Goal: Information Seeking & Learning: Learn about a topic

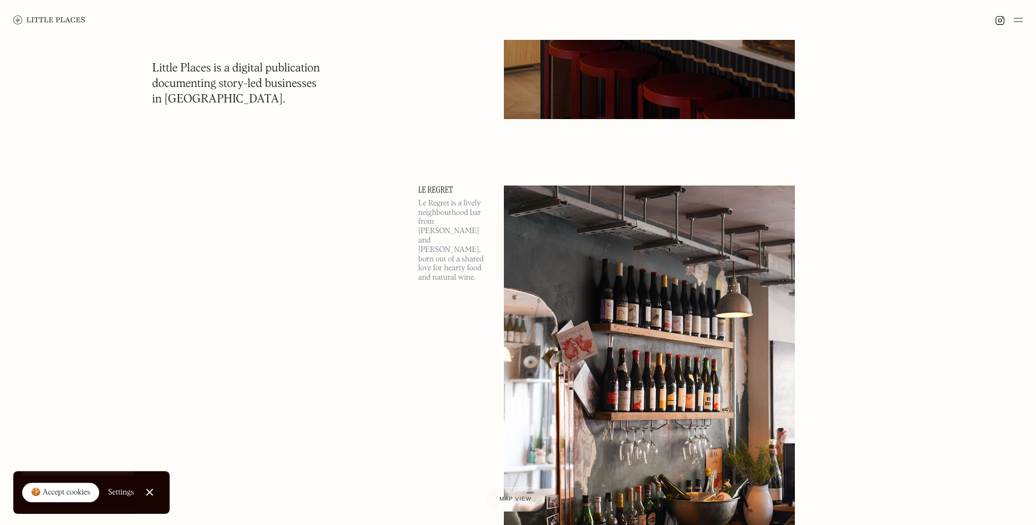
scroll to position [1137, 0]
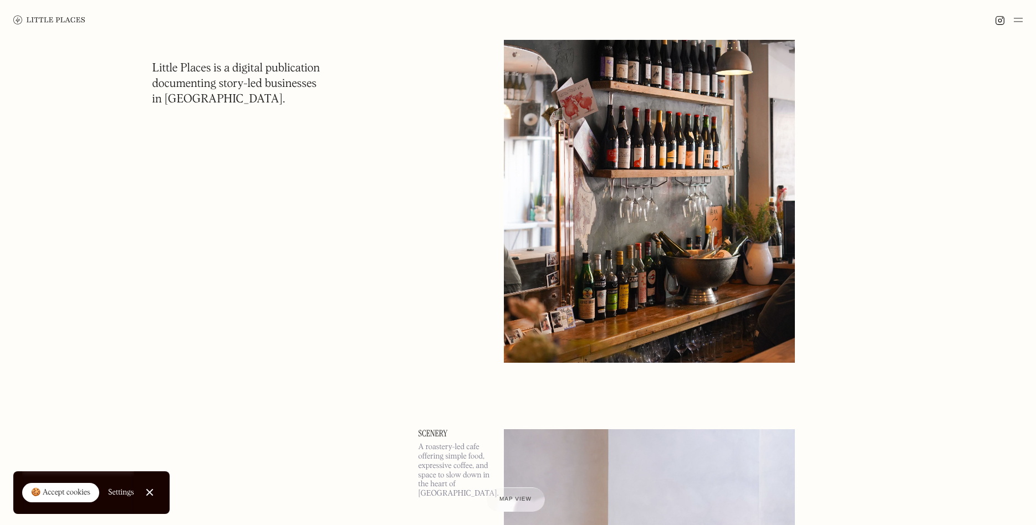
click at [1020, 16] on img at bounding box center [1018, 19] width 9 height 13
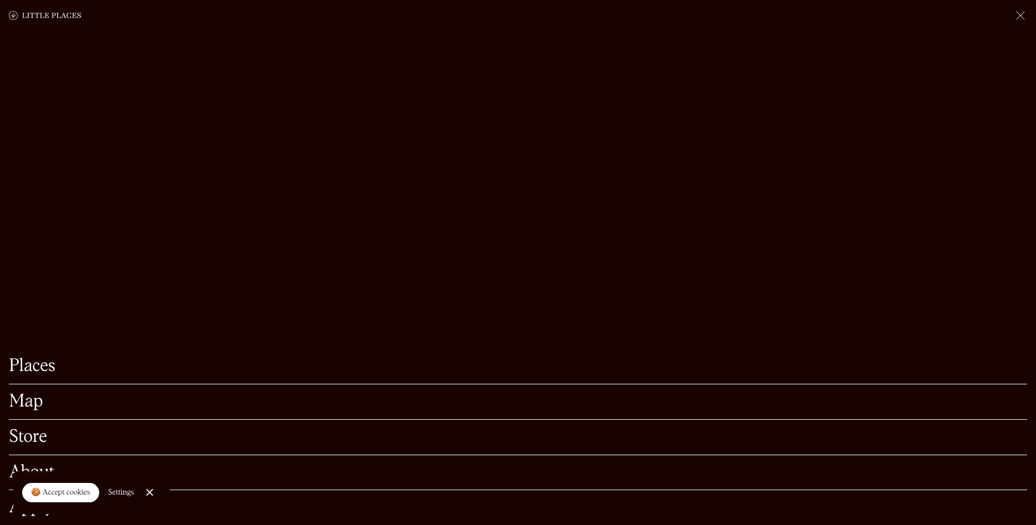
click at [38, 408] on link "Map" at bounding box center [518, 402] width 1018 height 17
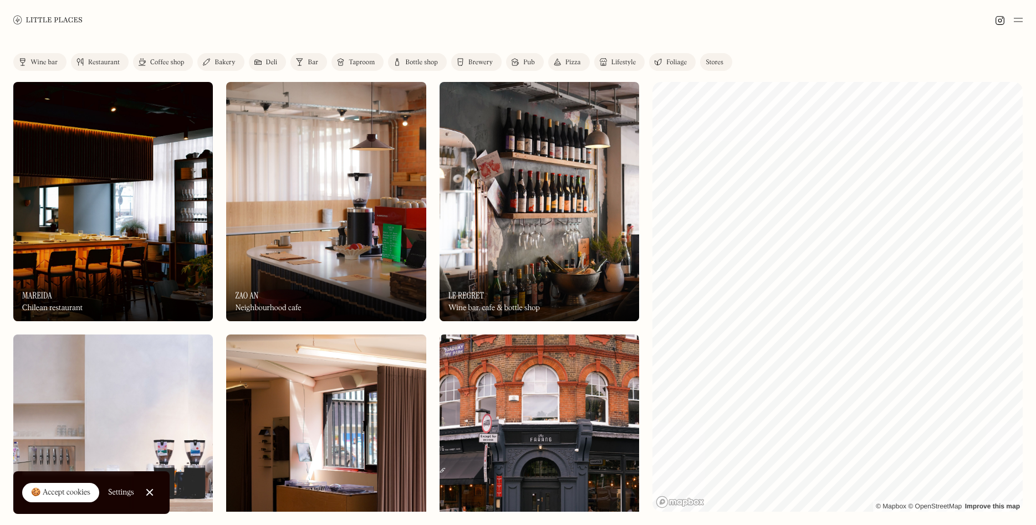
click at [150, 493] on link "Close Cookie Popup" at bounding box center [150, 493] width 22 height 22
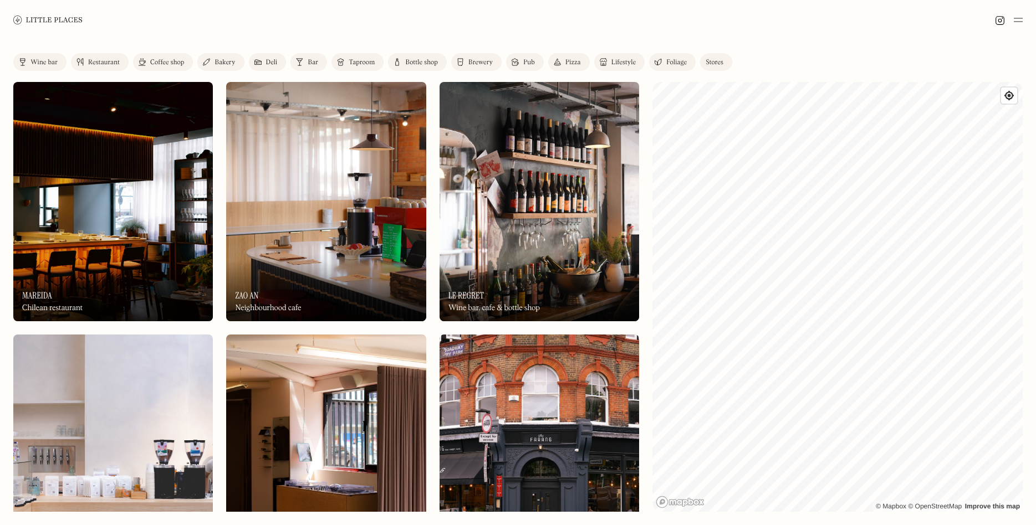
click at [574, 62] on div "Pizza" at bounding box center [573, 62] width 16 height 7
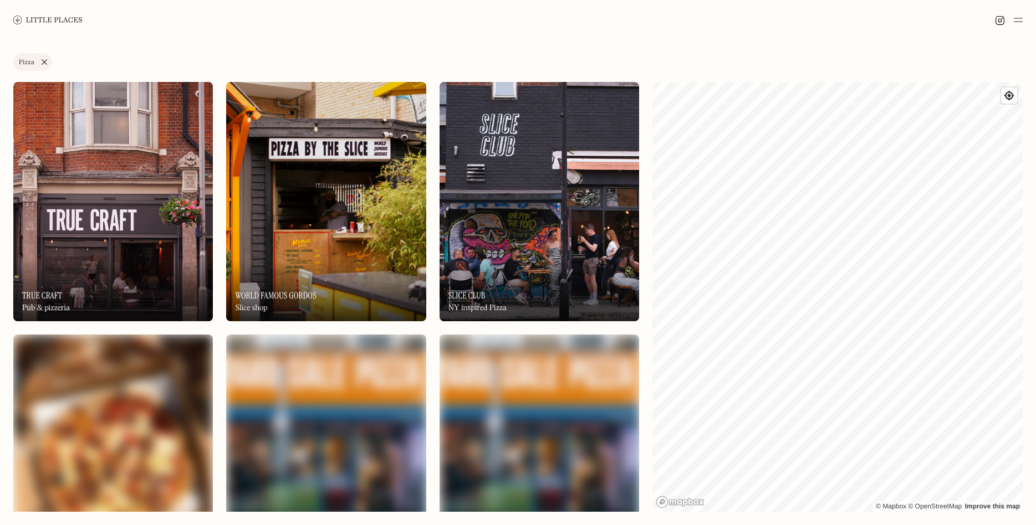
click at [43, 60] on link "Pizza" at bounding box center [32, 62] width 39 height 18
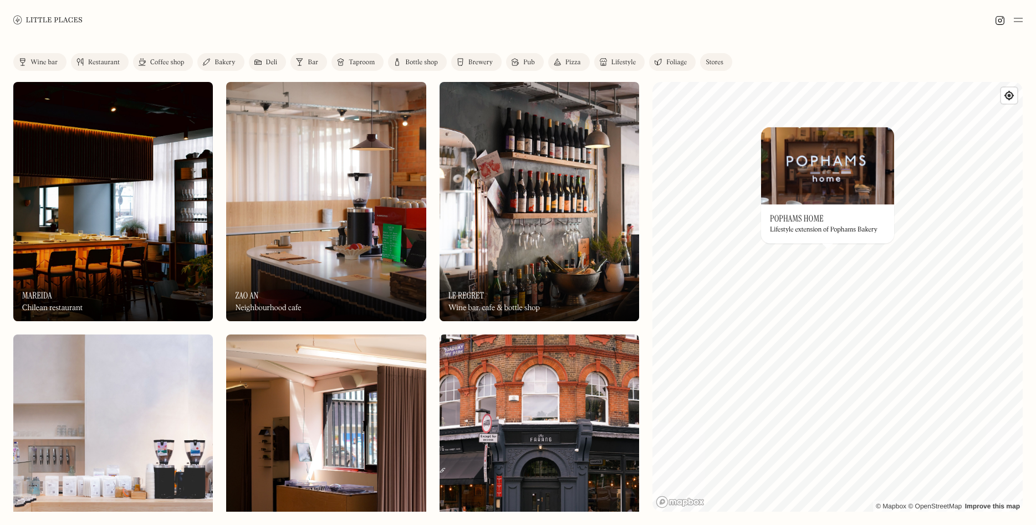
click at [839, 170] on img at bounding box center [827, 166] width 133 height 78
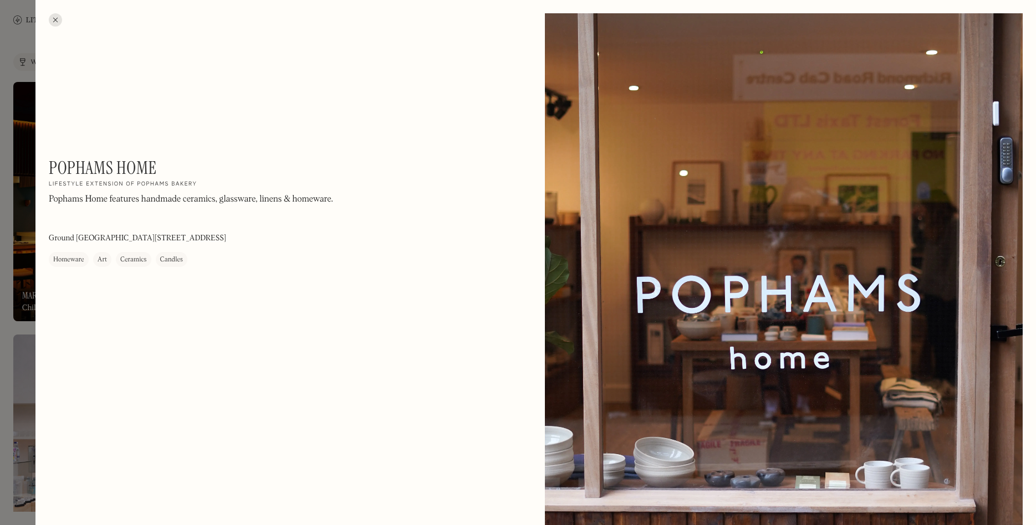
click at [54, 21] on div at bounding box center [55, 19] width 13 height 13
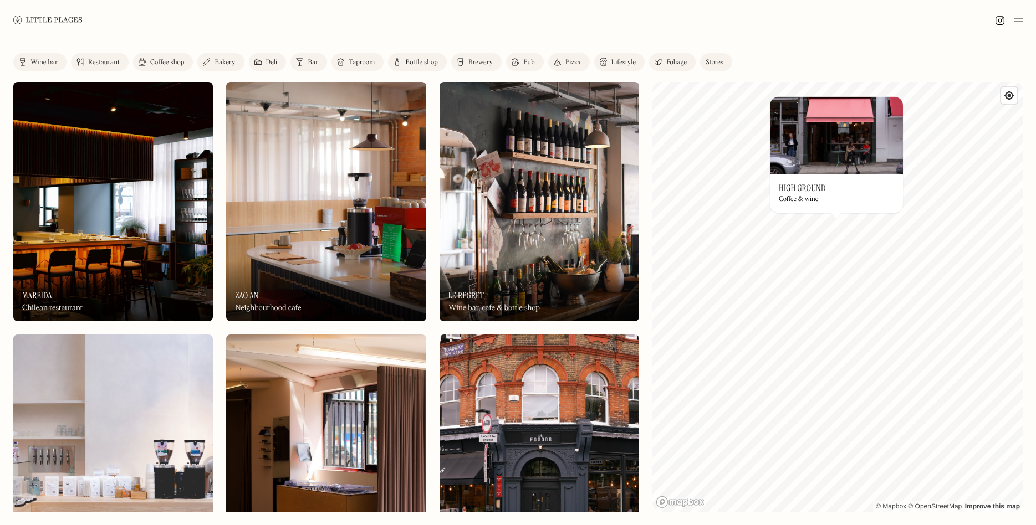
click at [822, 180] on div "On Our Radar High Ground Coffee & wine" at bounding box center [836, 193] width 133 height 39
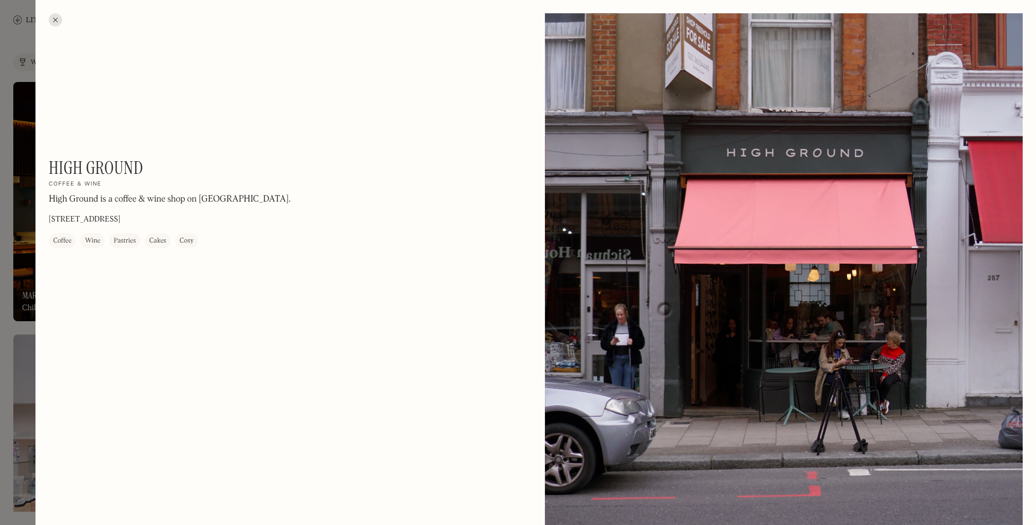
click at [52, 17] on div at bounding box center [55, 19] width 13 height 13
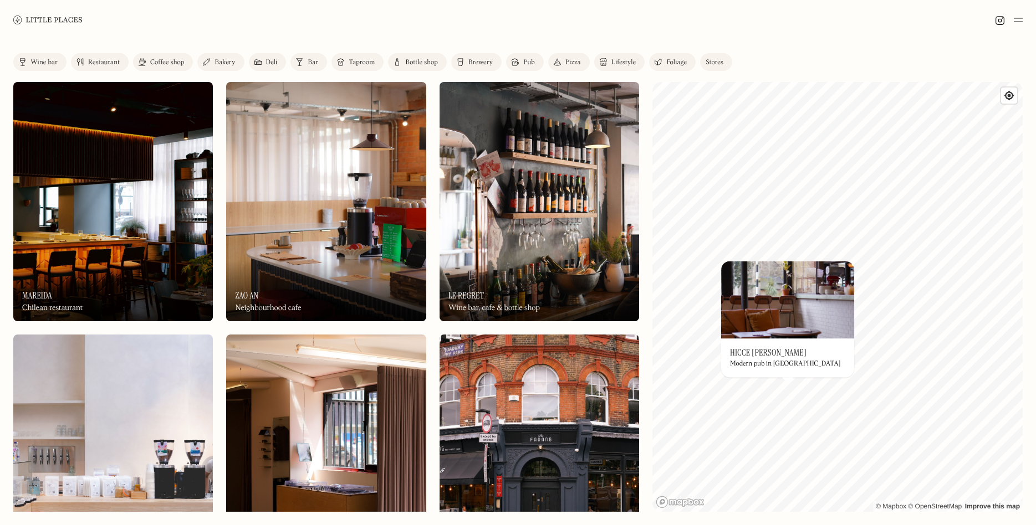
click at [821, 300] on img at bounding box center [787, 300] width 133 height 78
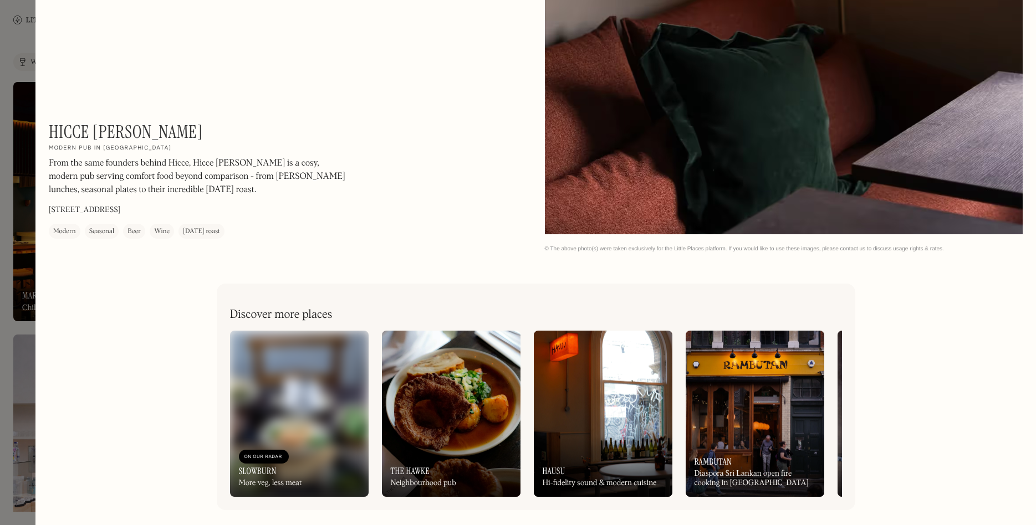
scroll to position [4018, 0]
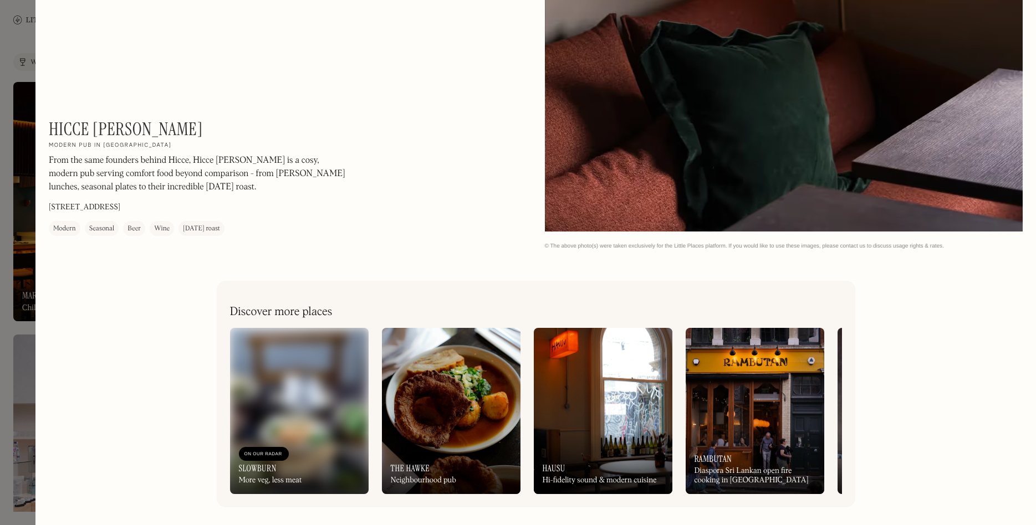
click at [3, 80] on div at bounding box center [518, 262] width 1036 height 525
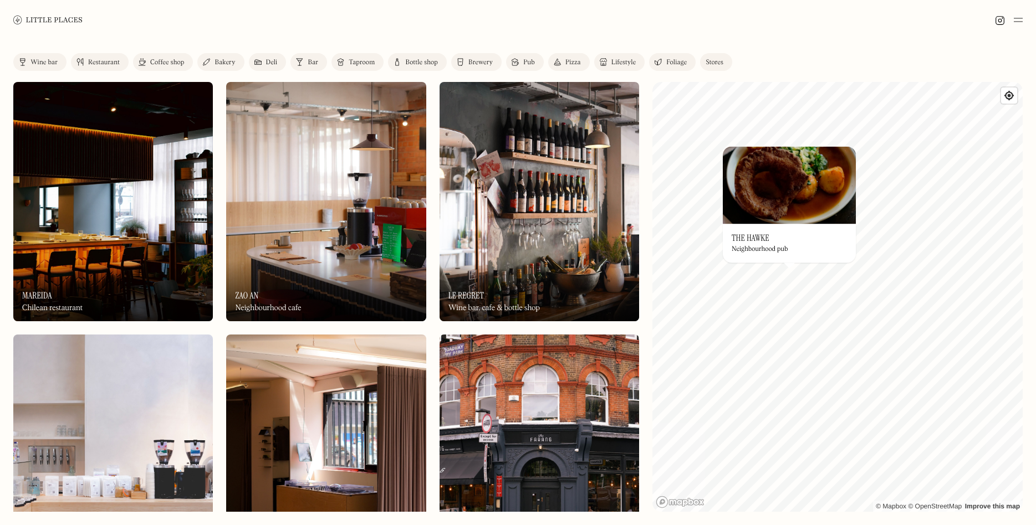
click at [162, 64] on div "Coffee shop" at bounding box center [167, 62] width 34 height 7
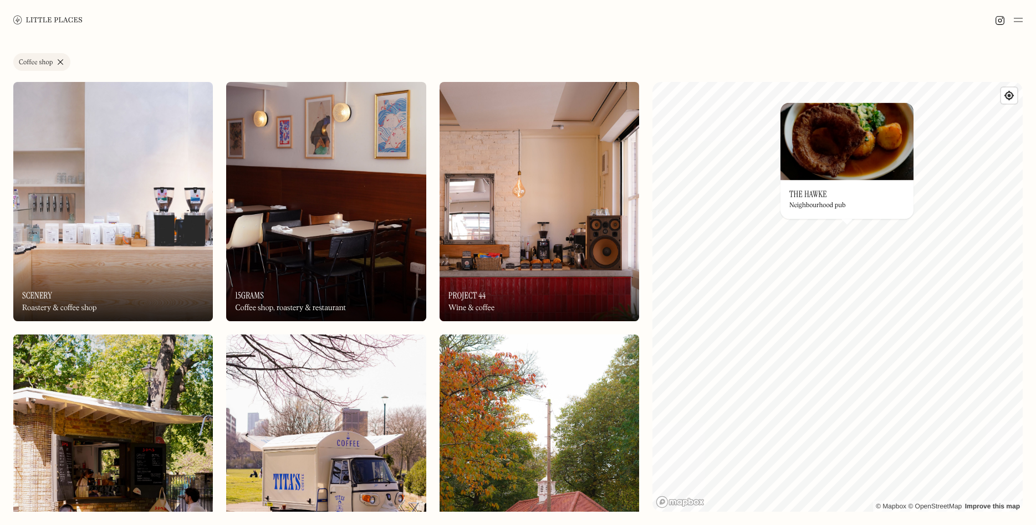
click at [217, 28] on div at bounding box center [518, 20] width 1036 height 40
click at [58, 62] on link "Coffee shop" at bounding box center [41, 62] width 57 height 18
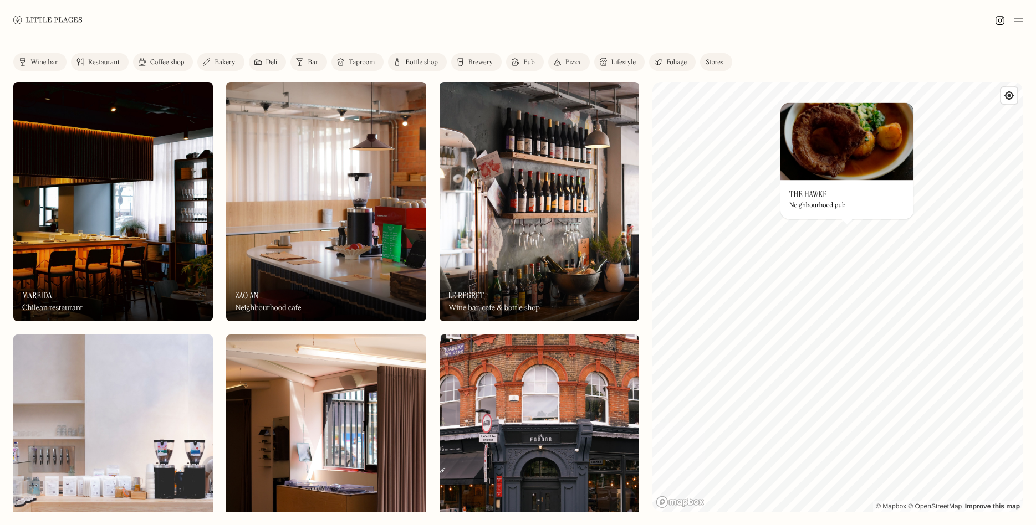
click at [269, 66] on div "Deli" at bounding box center [272, 62] width 12 height 7
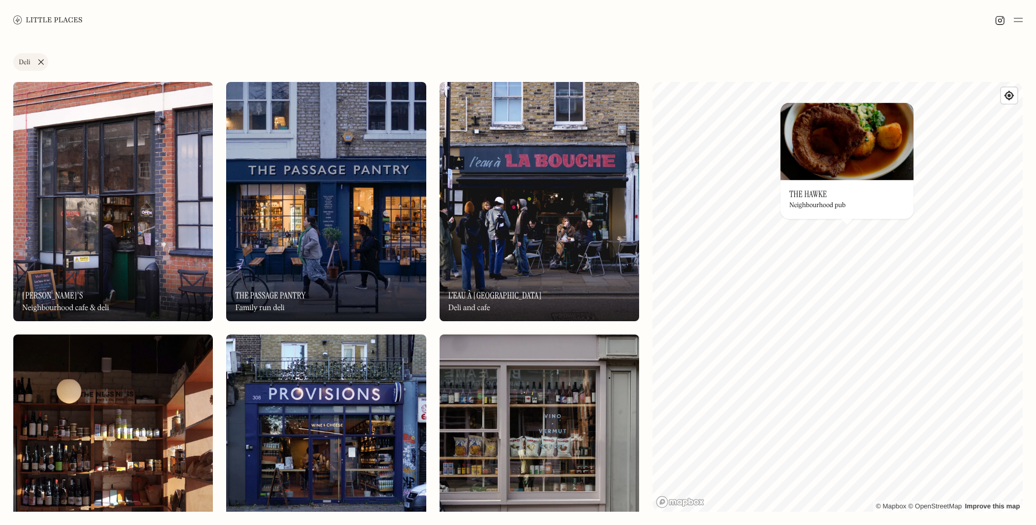
click at [131, 205] on img at bounding box center [113, 201] width 200 height 239
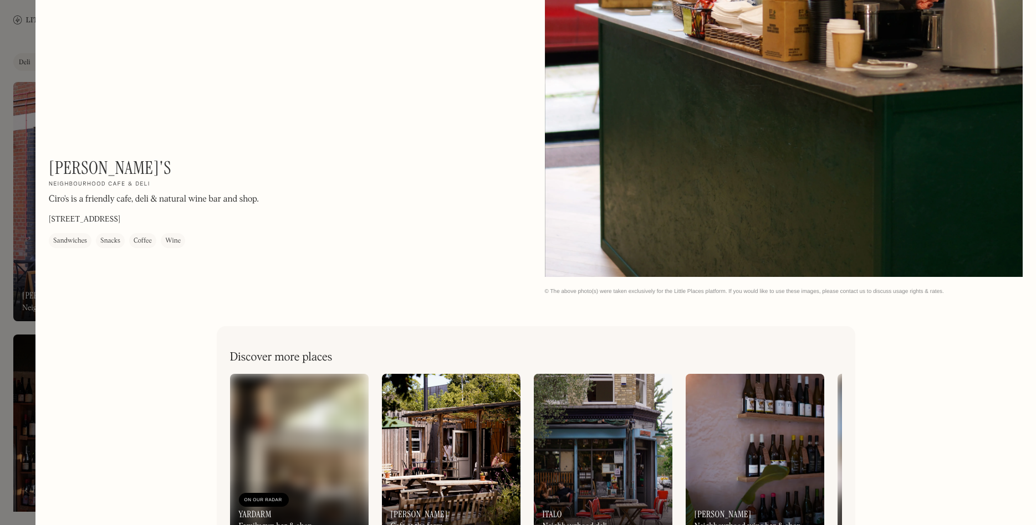
scroll to position [1592, 0]
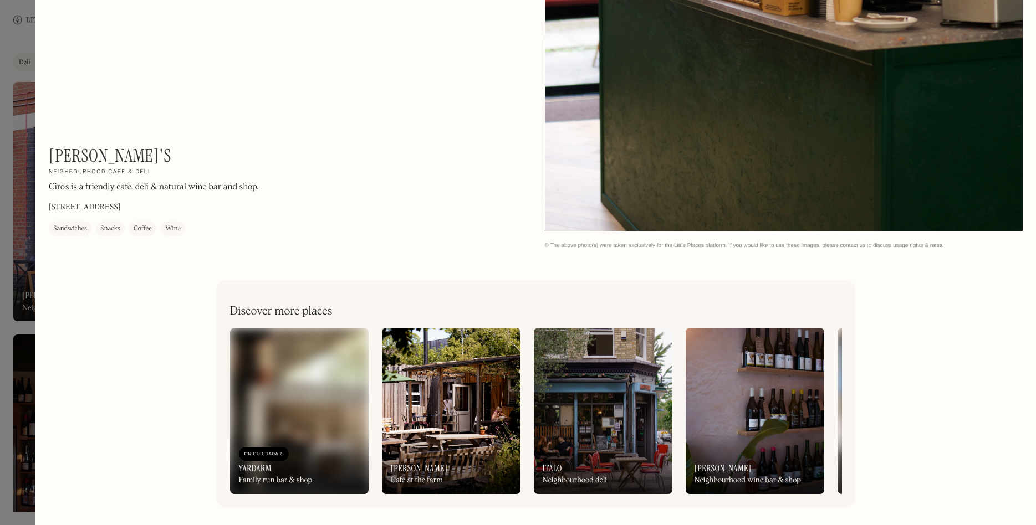
click at [24, 199] on div at bounding box center [518, 262] width 1036 height 525
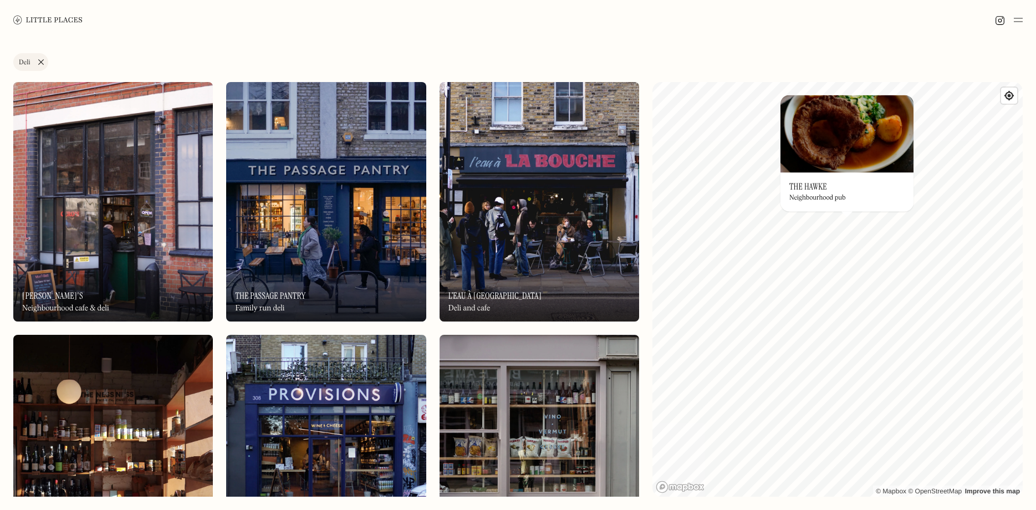
click at [313, 223] on img at bounding box center [326, 201] width 200 height 239
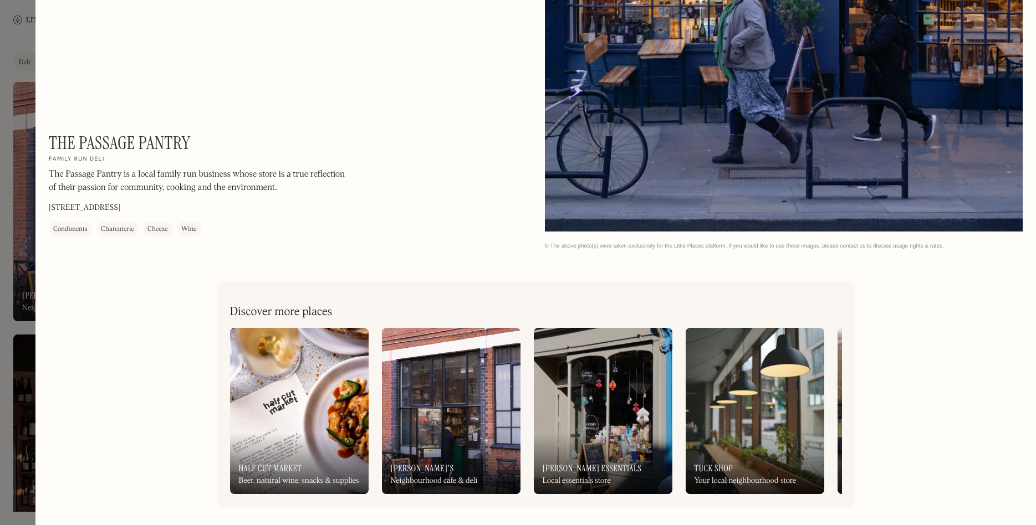
click at [24, 127] on div at bounding box center [518, 262] width 1036 height 525
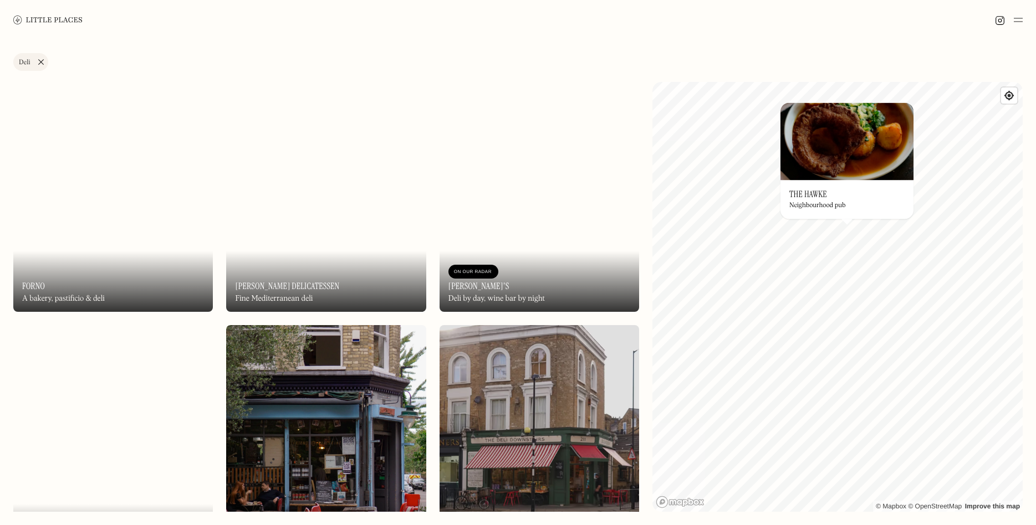
scroll to position [619, 0]
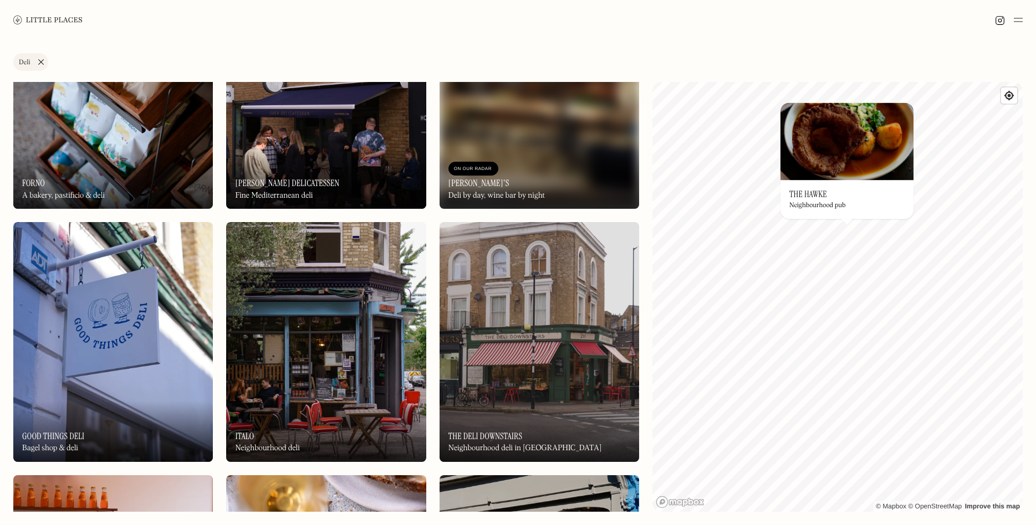
click at [537, 338] on img at bounding box center [540, 341] width 200 height 239
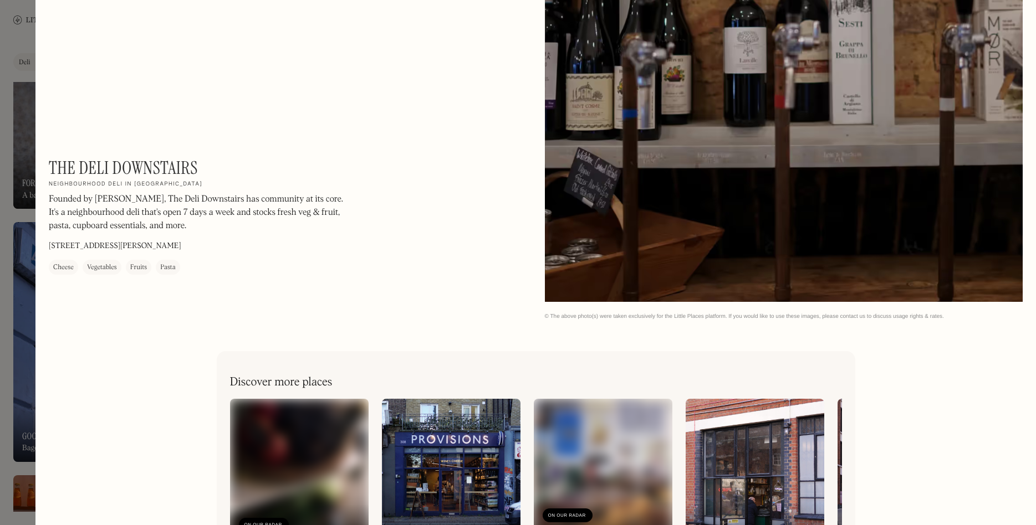
scroll to position [1489, 0]
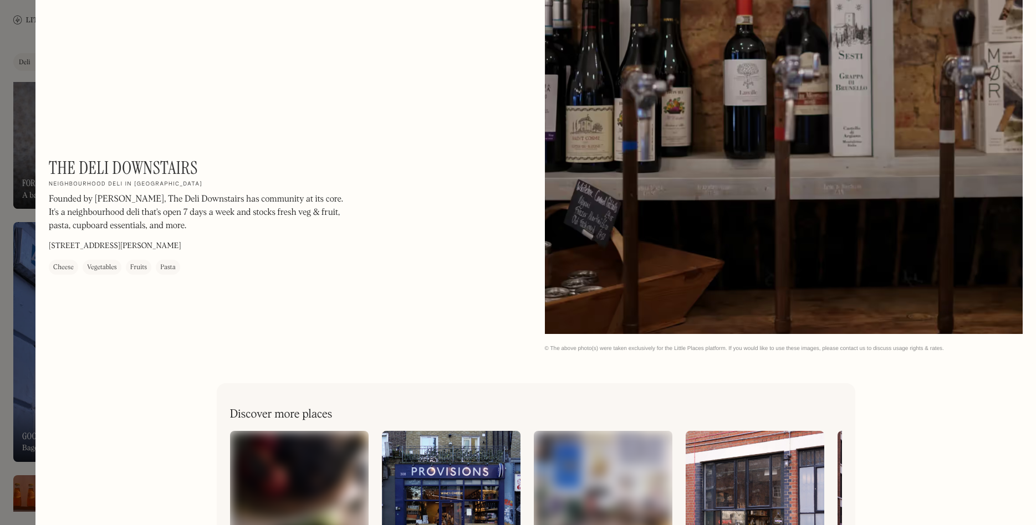
click at [13, 132] on div at bounding box center [518, 262] width 1036 height 525
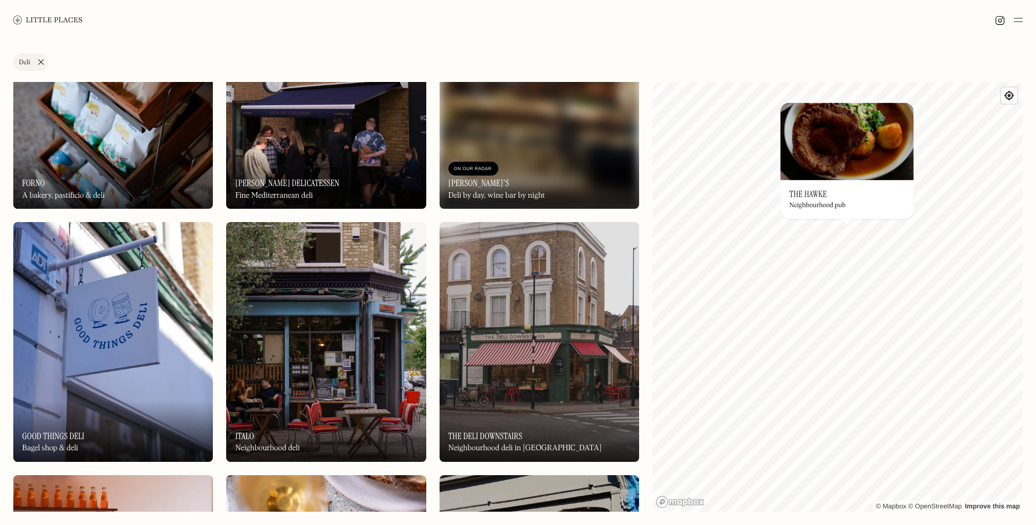
click at [320, 286] on img at bounding box center [326, 341] width 200 height 239
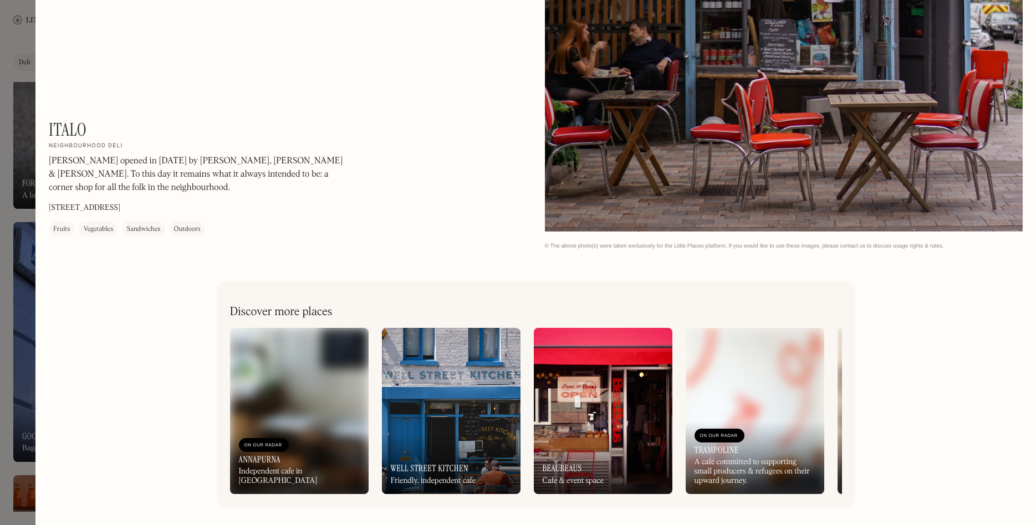
click at [21, 157] on div at bounding box center [518, 262] width 1036 height 525
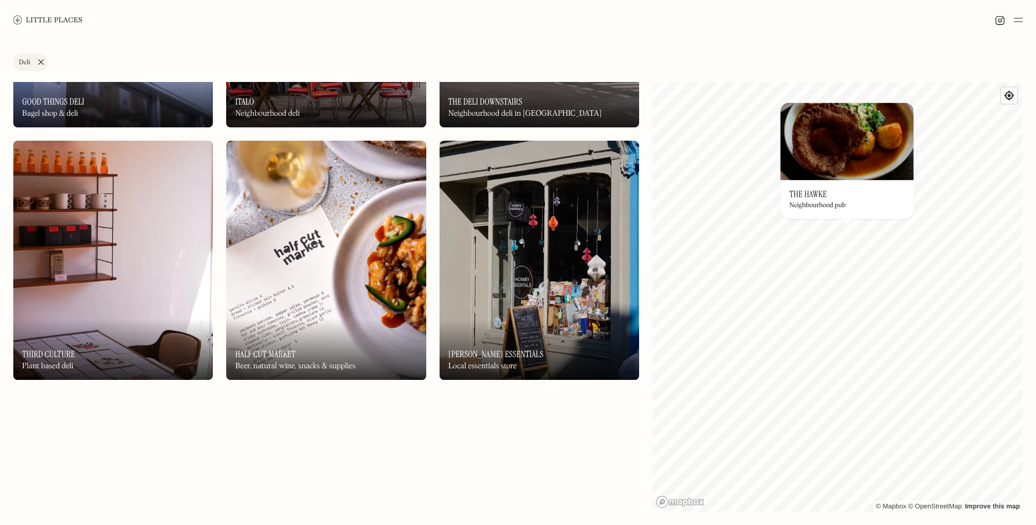
scroll to position [979, 0]
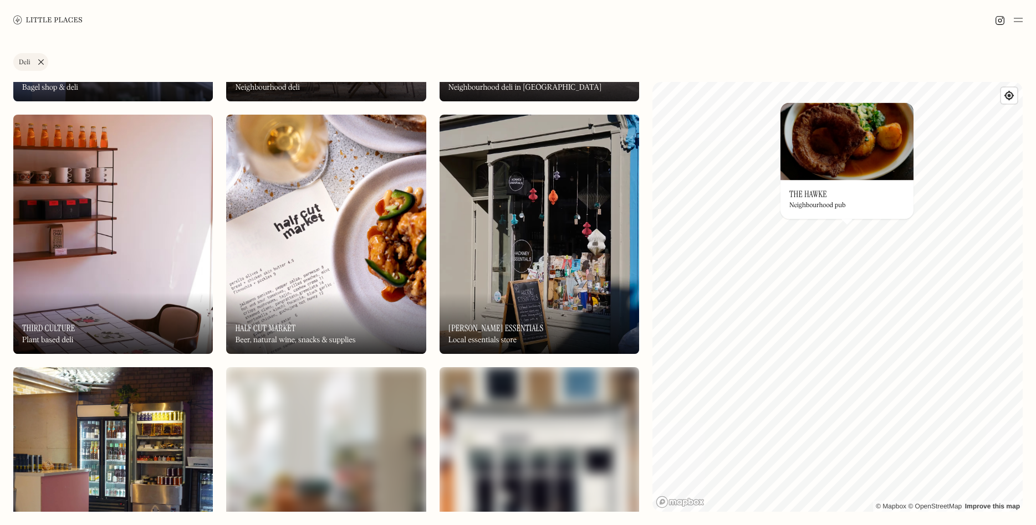
click at [92, 205] on img at bounding box center [113, 234] width 200 height 239
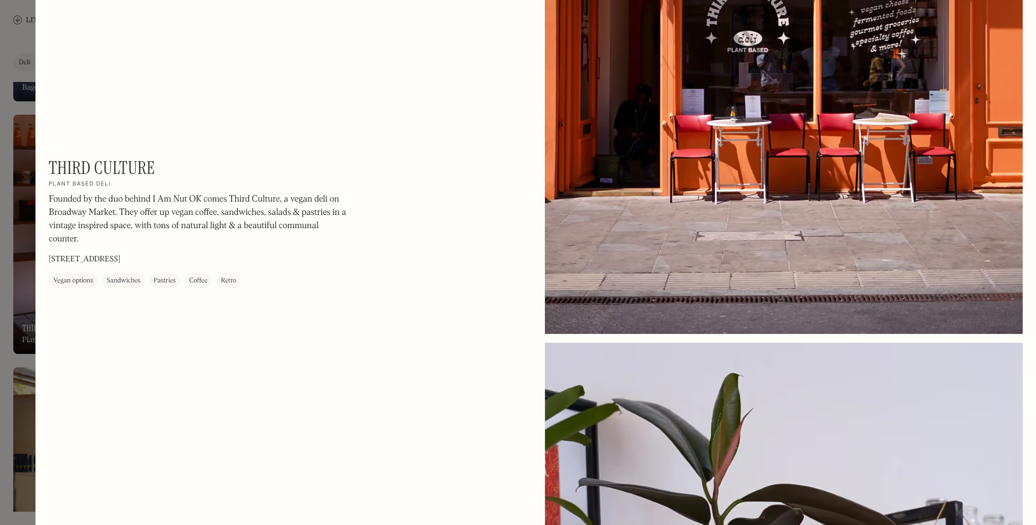
click at [24, 194] on div at bounding box center [518, 262] width 1036 height 525
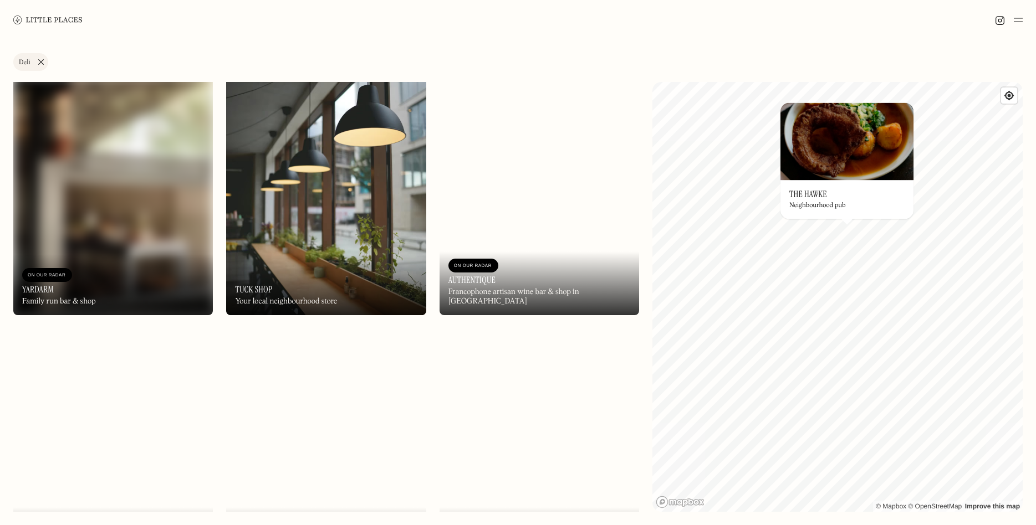
scroll to position [1590, 0]
